Goal: Information Seeking & Learning: Learn about a topic

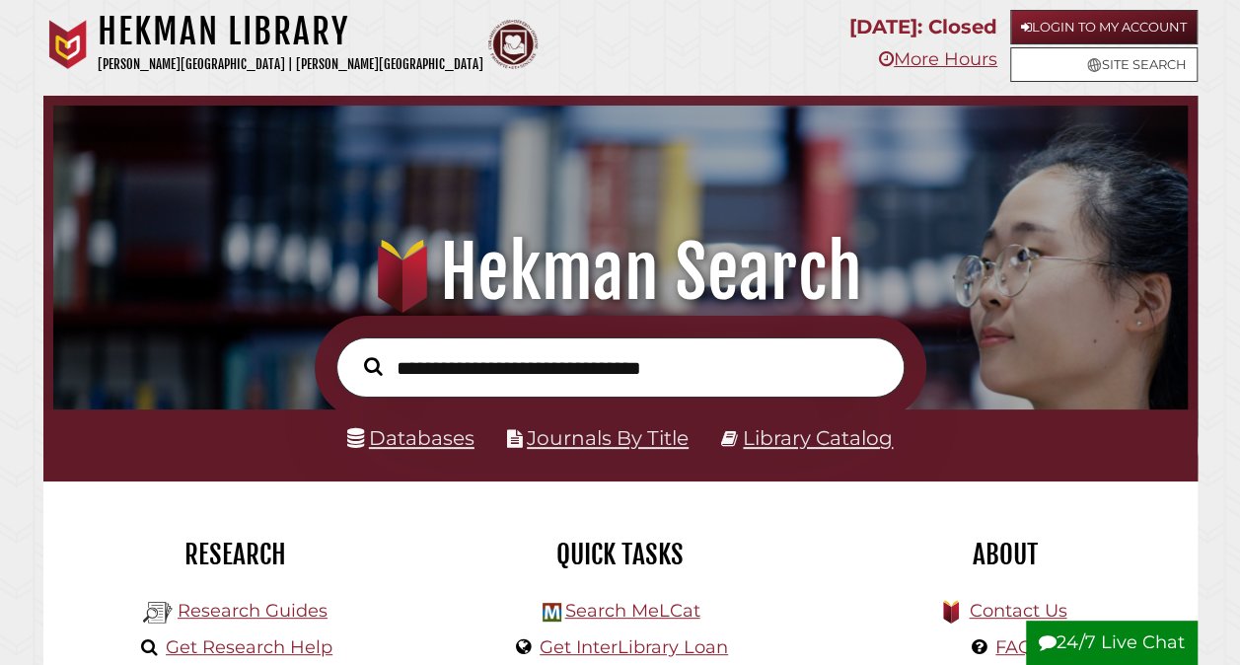
scroll to position [375, 1124]
click at [402, 440] on link "Databases" at bounding box center [410, 438] width 127 height 24
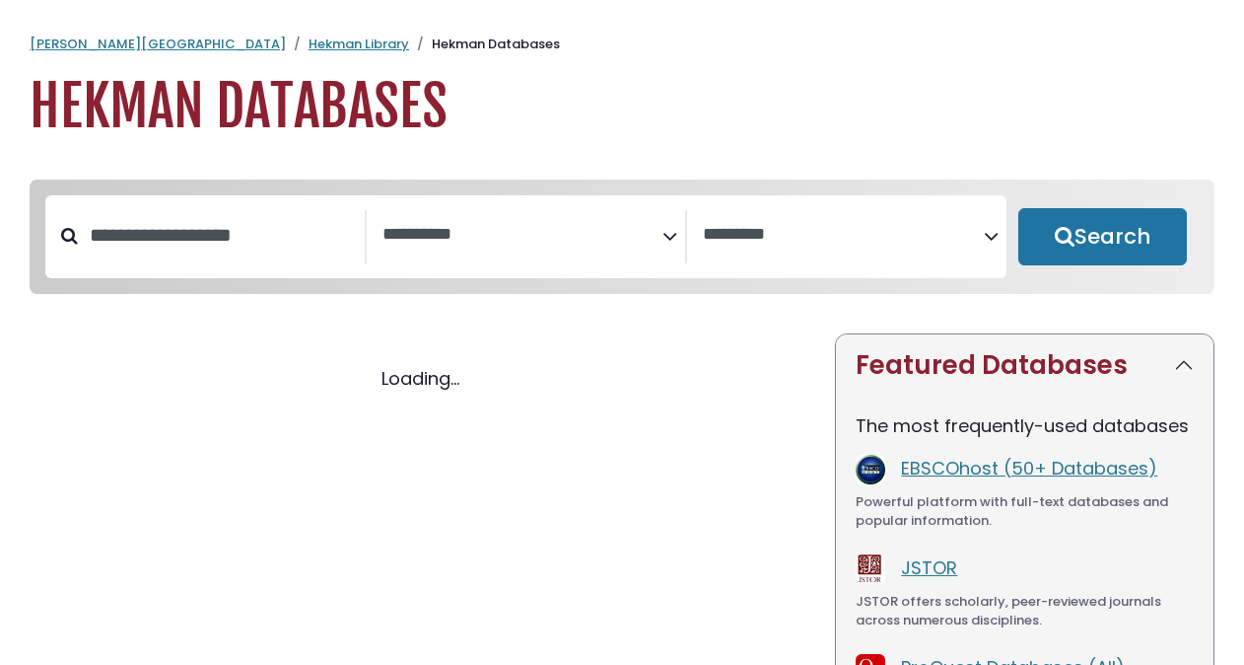
select select "Database Subject Filter"
select select "Database Vendors Filter"
select select "Database Subject Filter"
select select "Database Vendors Filter"
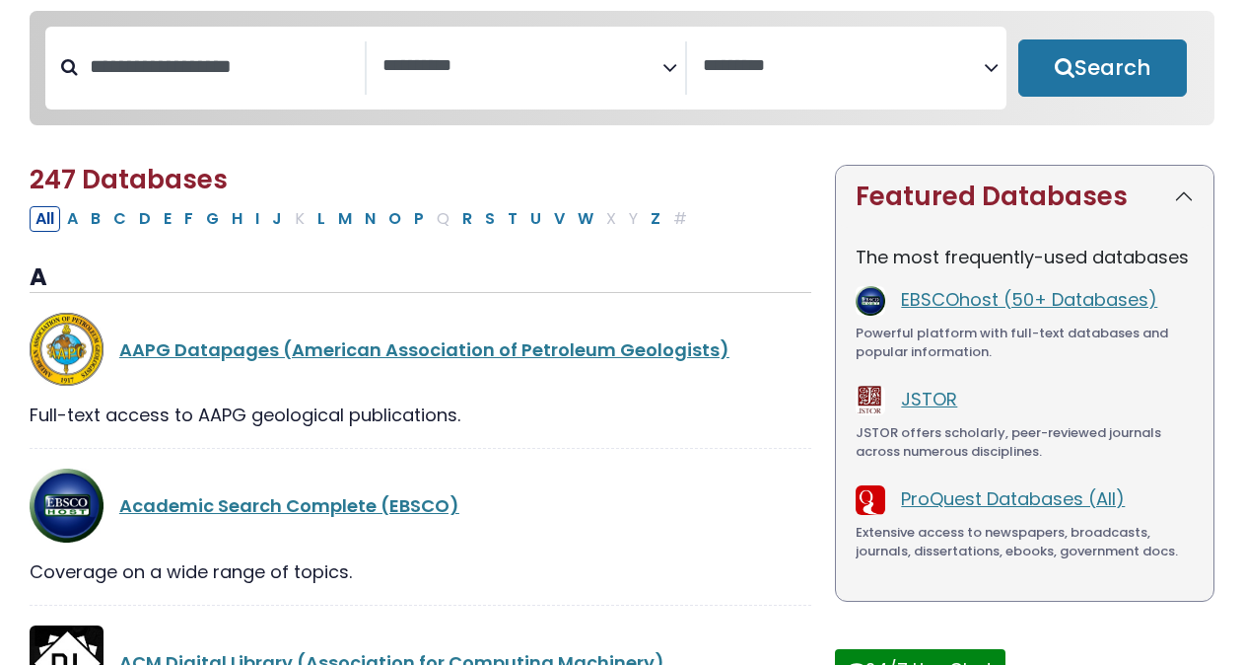
scroll to position [170, 0]
click at [924, 406] on link "JSTOR" at bounding box center [929, 398] width 56 height 25
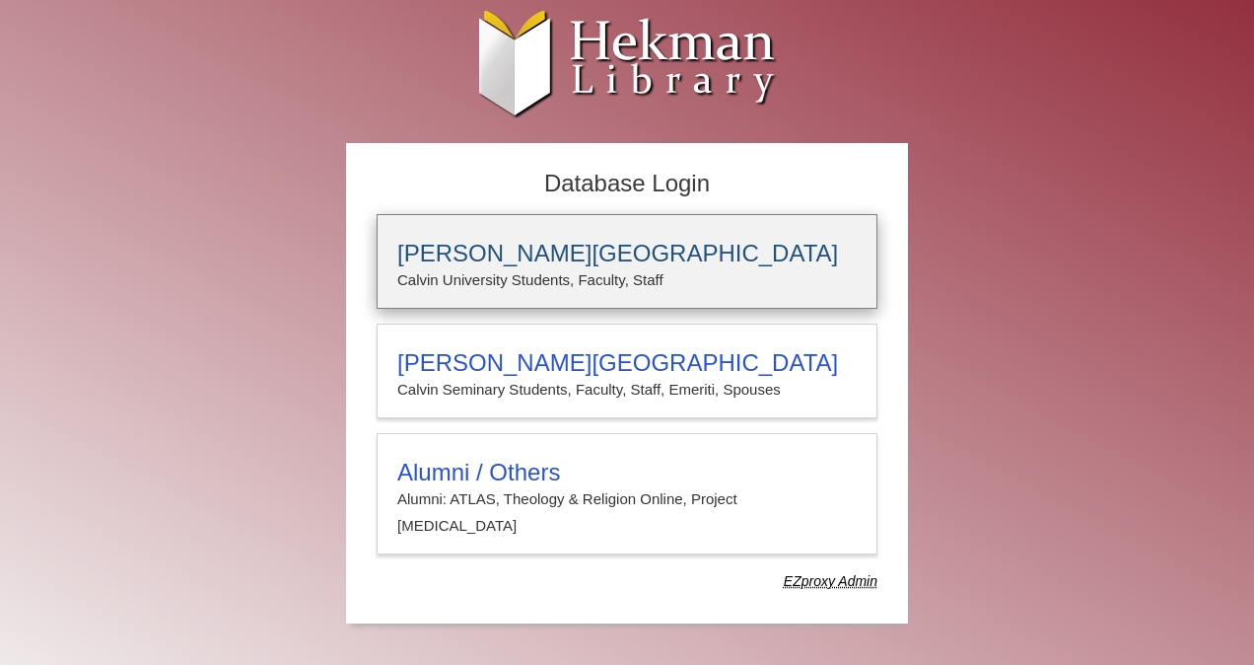
type input "*****"
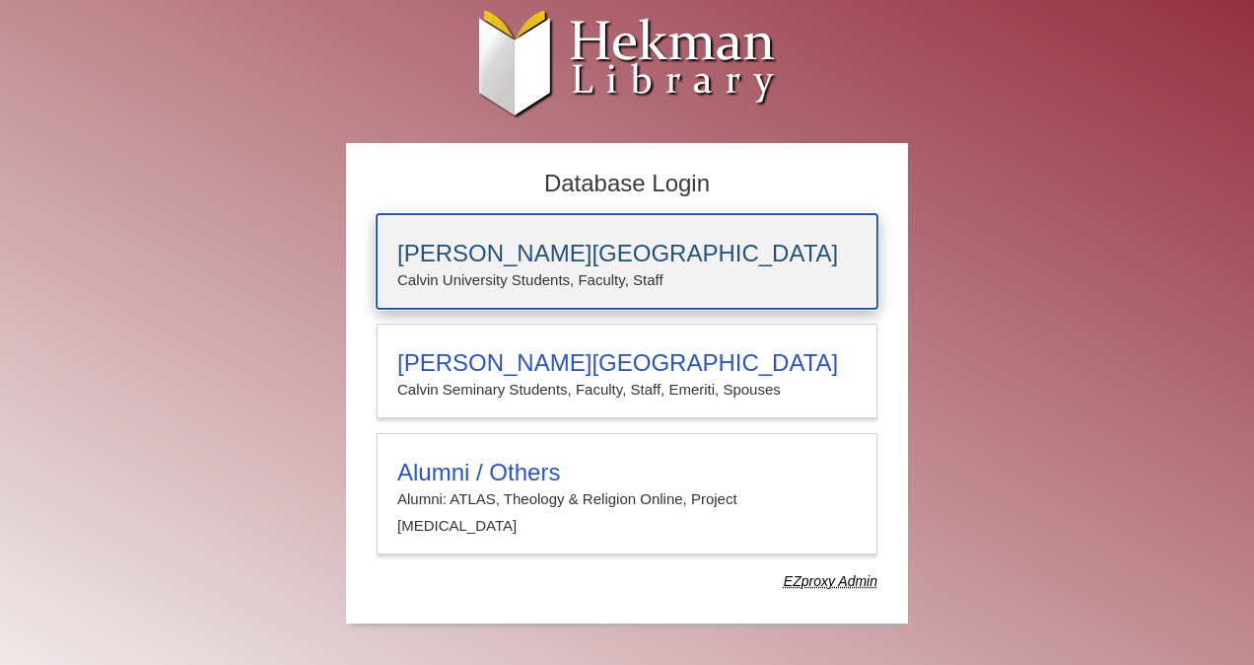
click at [665, 282] on p "Calvin University Students, Faculty, Staff" at bounding box center [627, 280] width 460 height 26
